Goal: Find specific page/section: Find specific page/section

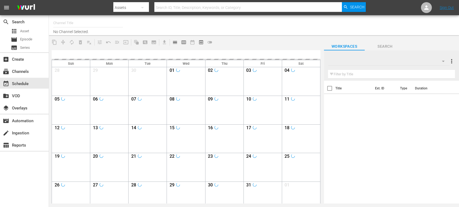
type input "Soul Flix (1949)"
